Goal: Task Accomplishment & Management: Manage account settings

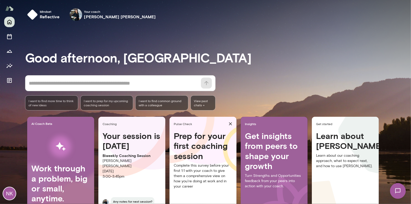
click at [9, 196] on div "NK" at bounding box center [9, 194] width 13 height 13
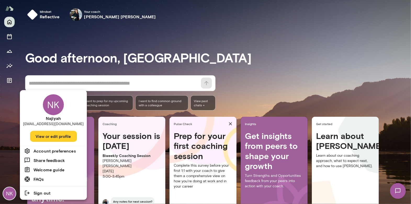
click at [56, 153] on h6 "Account preferences" at bounding box center [54, 151] width 42 height 6
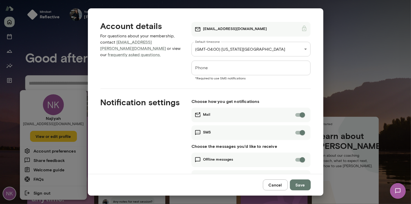
click at [320, 73] on div "**********" at bounding box center [205, 102] width 411 height 204
drag, startPoint x: 280, startPoint y: 184, endPoint x: 276, endPoint y: 183, distance: 3.4
click at [279, 184] on button "Cancel" at bounding box center [275, 185] width 25 height 11
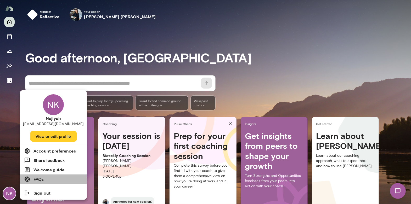
click at [40, 180] on h6 "FAQs" at bounding box center [38, 179] width 10 height 6
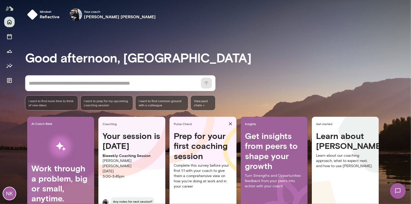
click at [6, 195] on div "NK" at bounding box center [9, 194] width 13 height 13
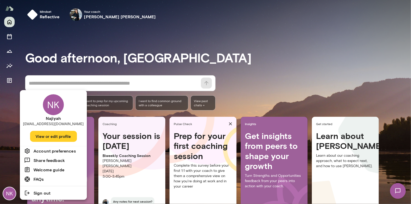
click at [54, 152] on h6 "Account preferences" at bounding box center [54, 151] width 42 height 6
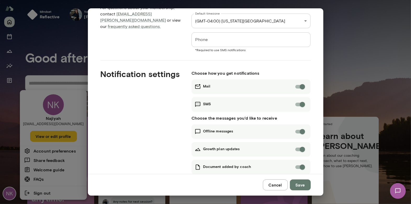
scroll to position [41, 0]
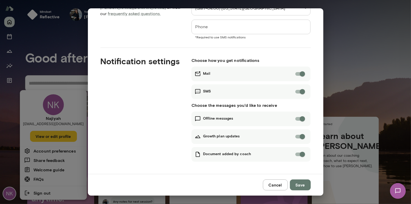
click at [276, 185] on button "Cancel" at bounding box center [275, 185] width 25 height 11
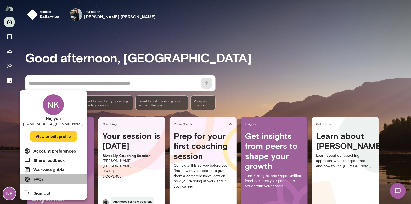
click at [37, 179] on h6 "FAQs" at bounding box center [38, 179] width 10 height 6
